Goal: Navigation & Orientation: Understand site structure

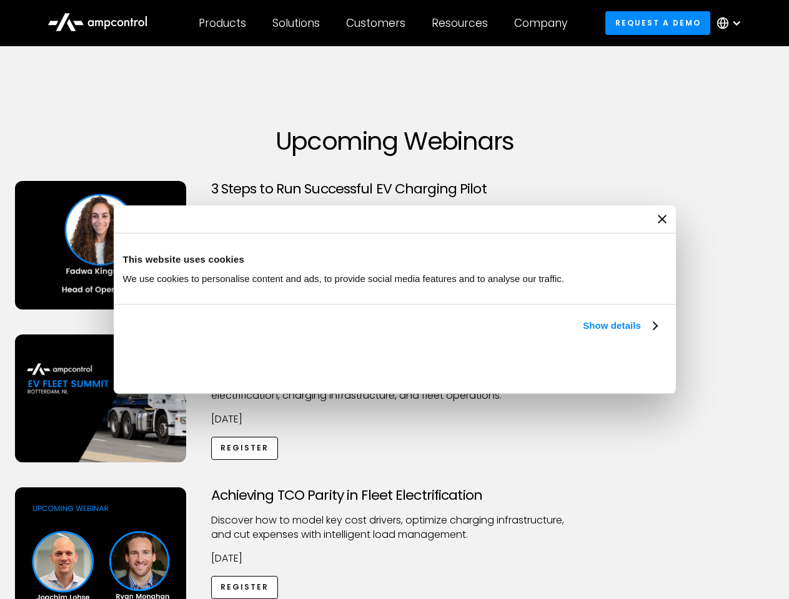
click at [583, 333] on link "Show details" at bounding box center [620, 325] width 74 height 15
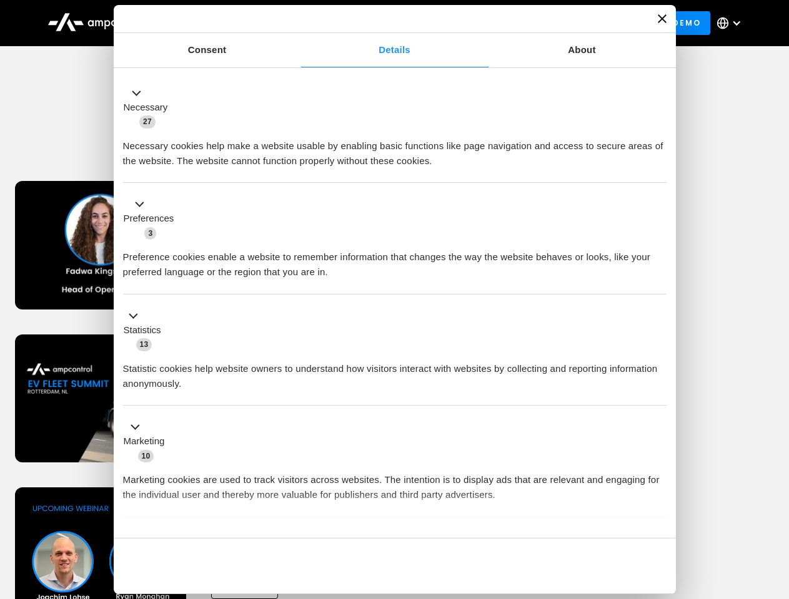
click at [658, 169] on div "Necessary cookies help make a website usable by enabling basic functions like p…" at bounding box center [394, 148] width 543 height 39
click at [775, 503] on div "Achieving TCO Parity in Fleet Electrification Discover how to model key cost dr…" at bounding box center [394, 586] width 784 height 196
click at [384, 23] on div "Customers" at bounding box center [375, 23] width 59 height 14
click at [222, 23] on div "Products" at bounding box center [222, 23] width 47 height 14
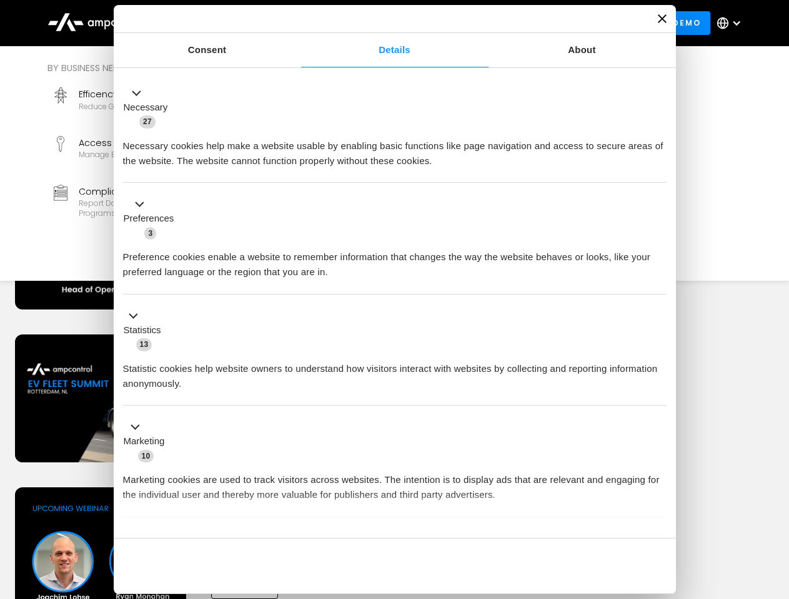
click at [297, 23] on div "Solutions" at bounding box center [295, 23] width 47 height 14
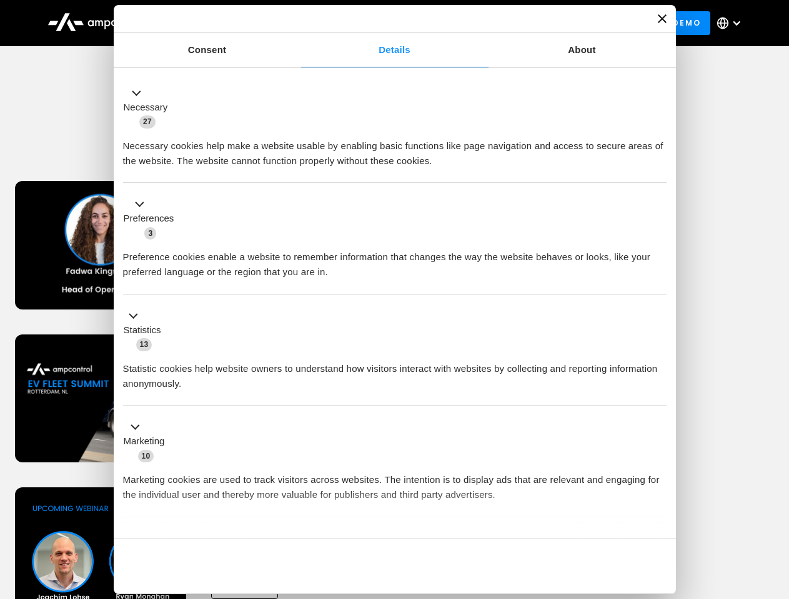
click at [378, 23] on div "Customers" at bounding box center [375, 23] width 59 height 14
click at [462, 23] on div "Resources" at bounding box center [460, 23] width 56 height 14
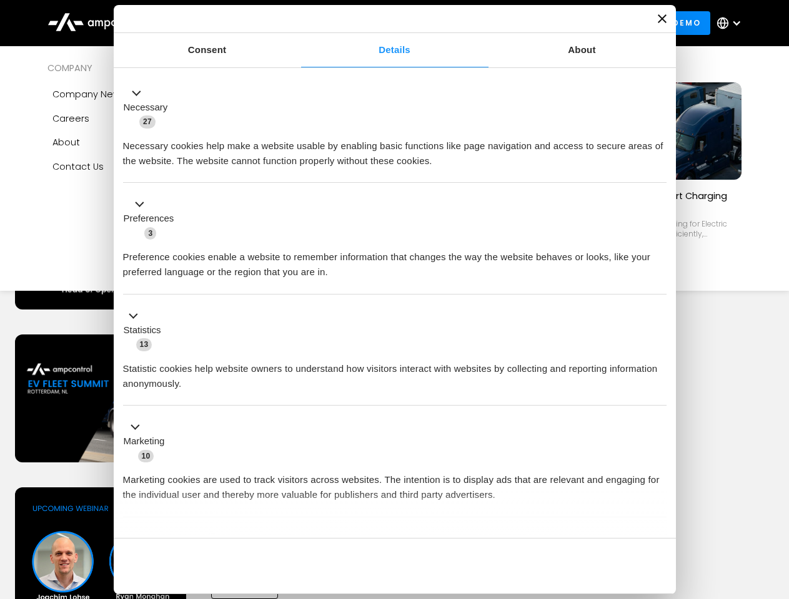
click at [545, 23] on div "Company" at bounding box center [540, 23] width 53 height 14
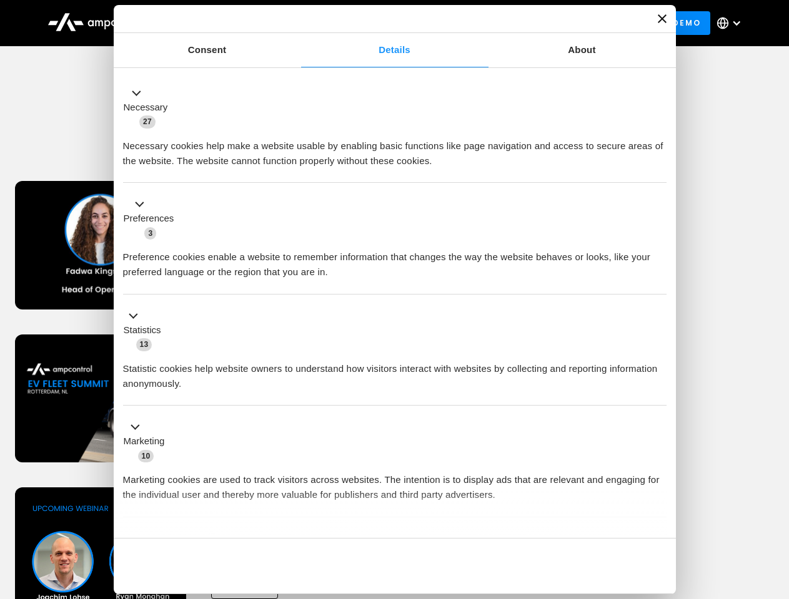
click at [732, 23] on div at bounding box center [736, 23] width 10 height 10
